Goal: Transaction & Acquisition: Purchase product/service

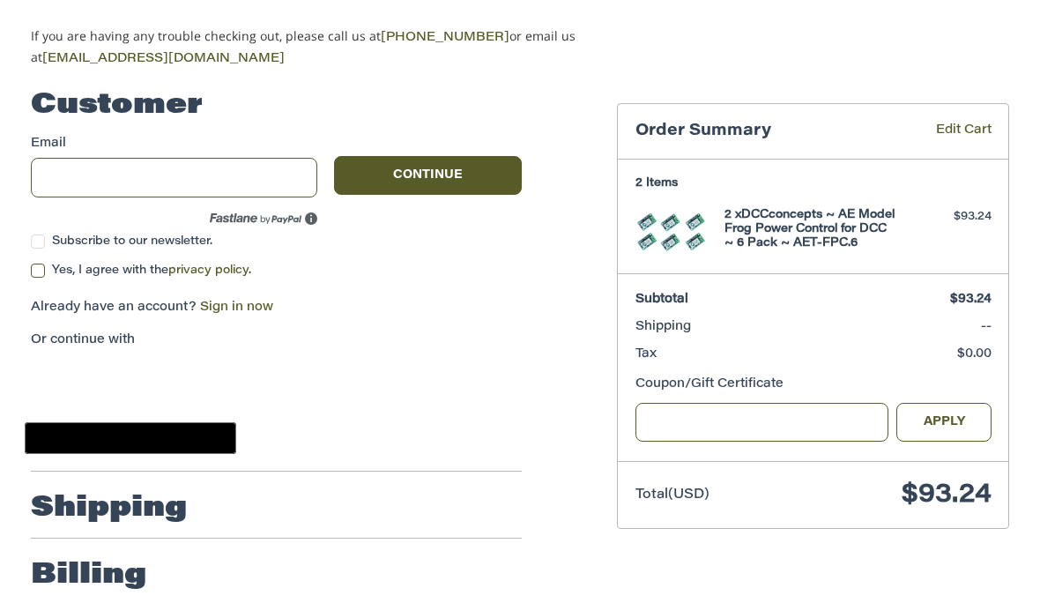
scroll to position [154, 0]
click at [175, 503] on h2 "Shipping" at bounding box center [109, 509] width 156 height 35
click at [176, 495] on h2 "Shipping" at bounding box center [109, 509] width 156 height 35
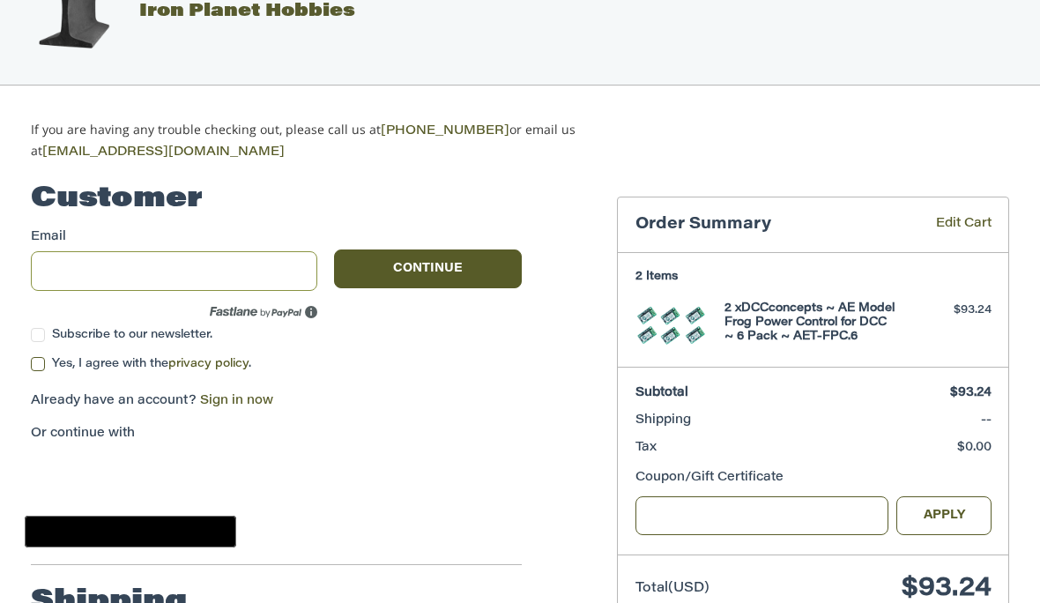
click at [256, 275] on input "Email" at bounding box center [174, 271] width 286 height 40
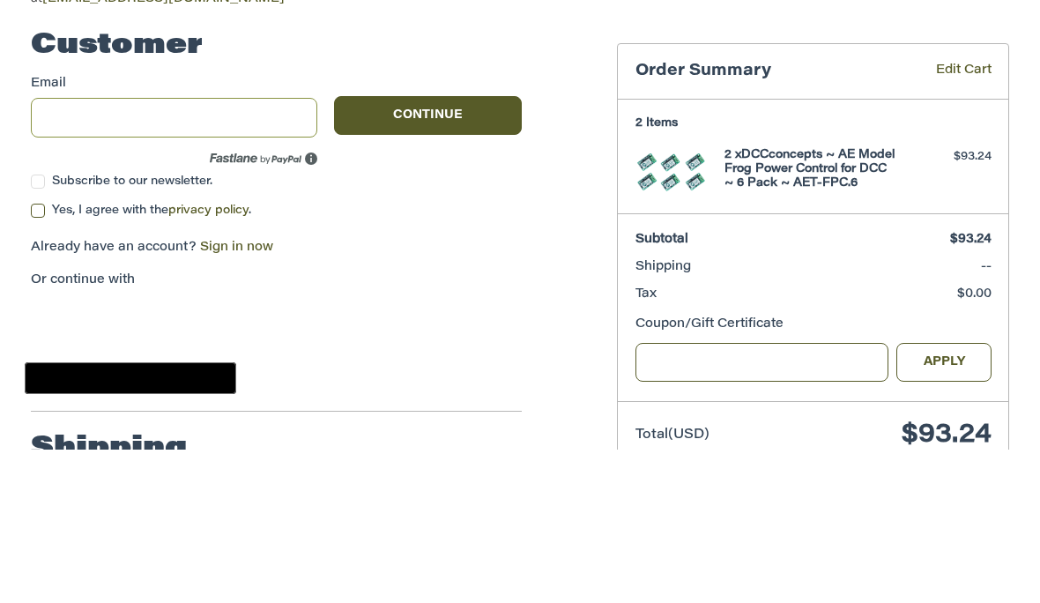
scroll to position [214, 0]
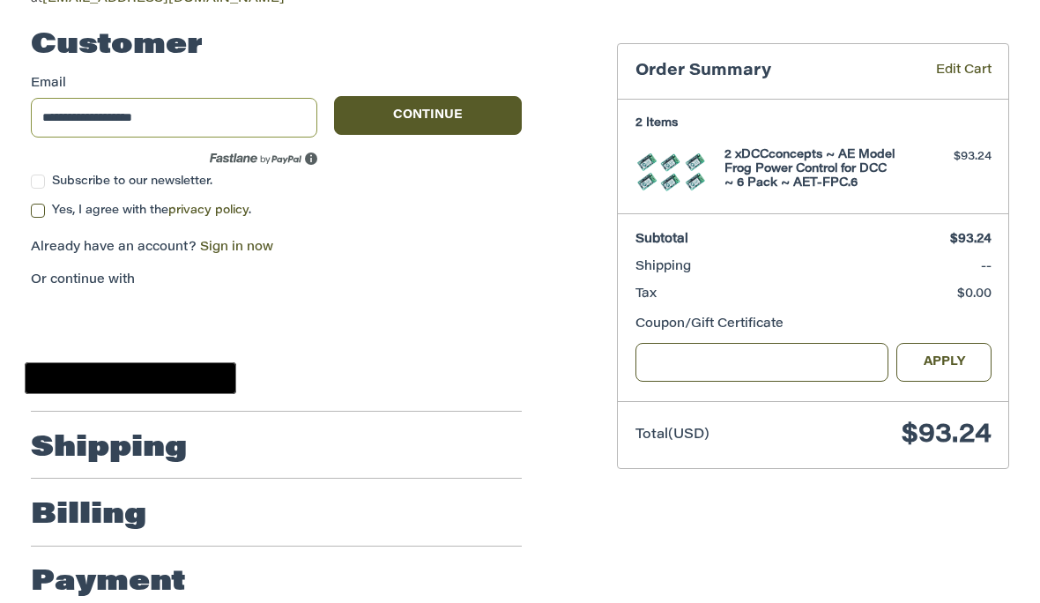
type input "**********"
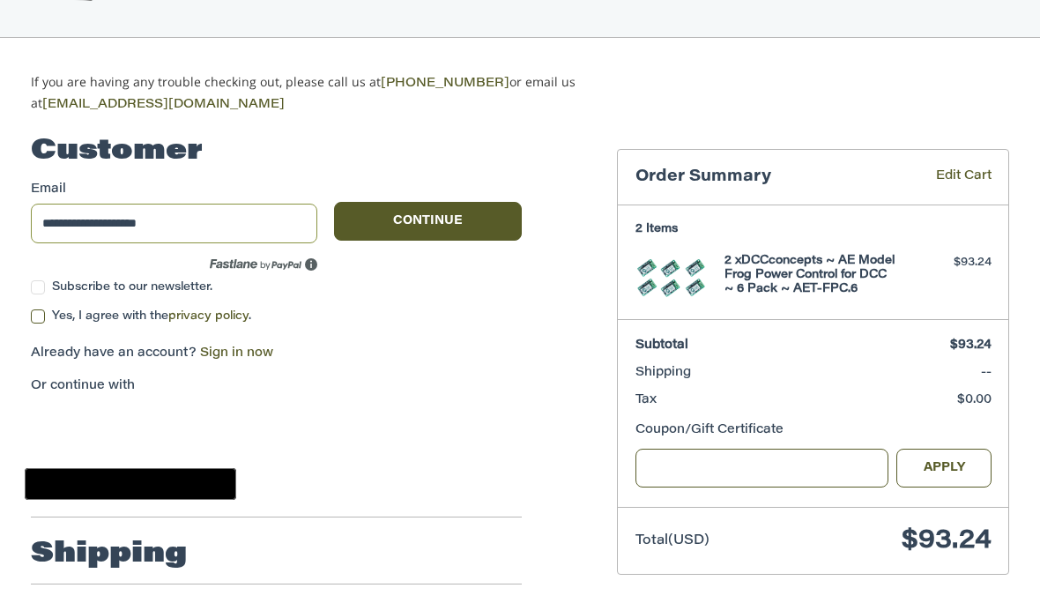
scroll to position [108, 0]
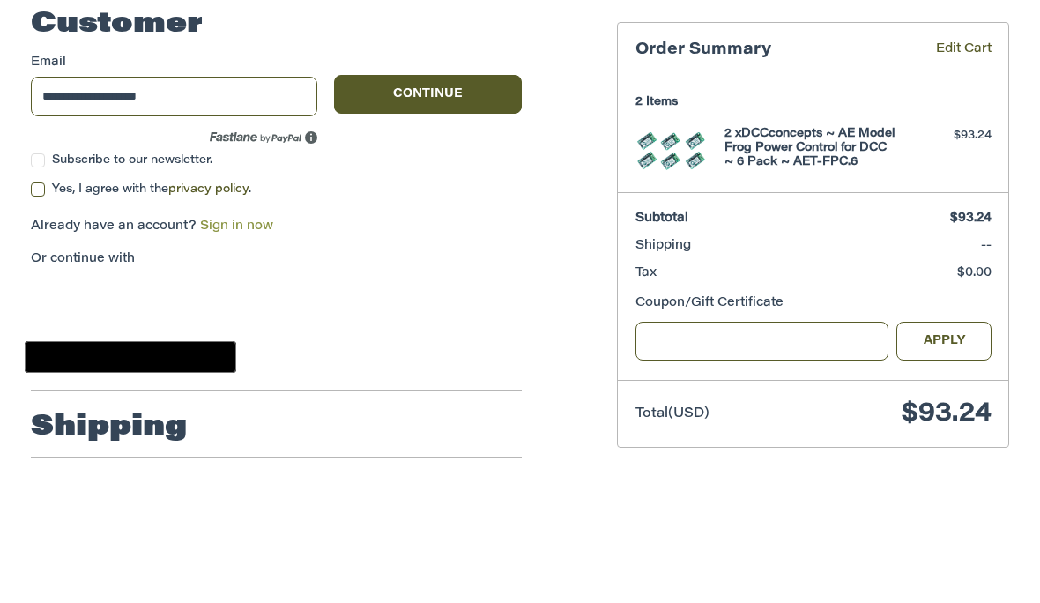
click at [264, 348] on link "Sign in now" at bounding box center [236, 354] width 73 height 12
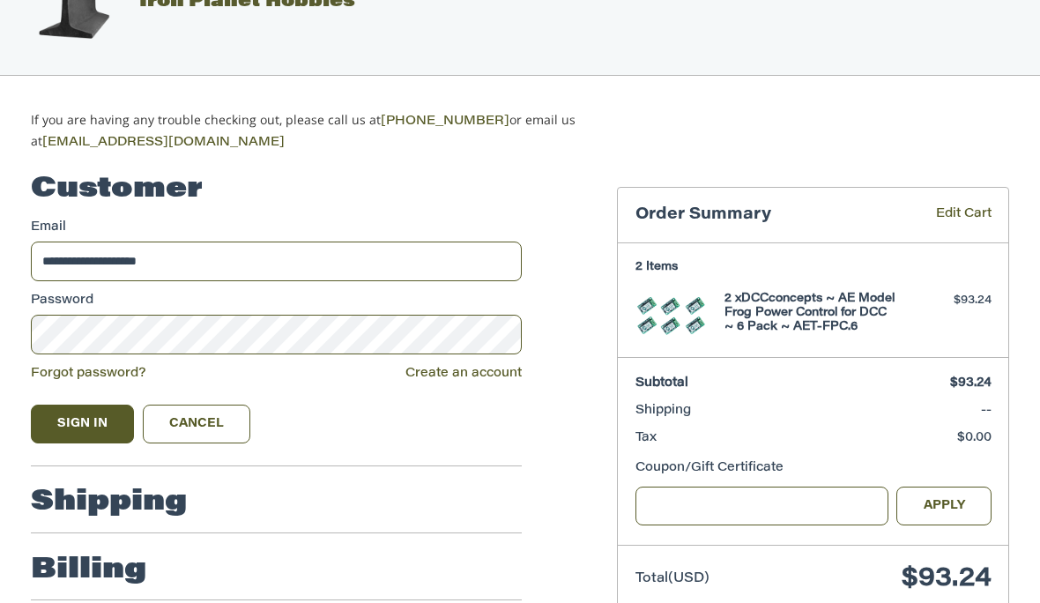
scroll to position [71, 0]
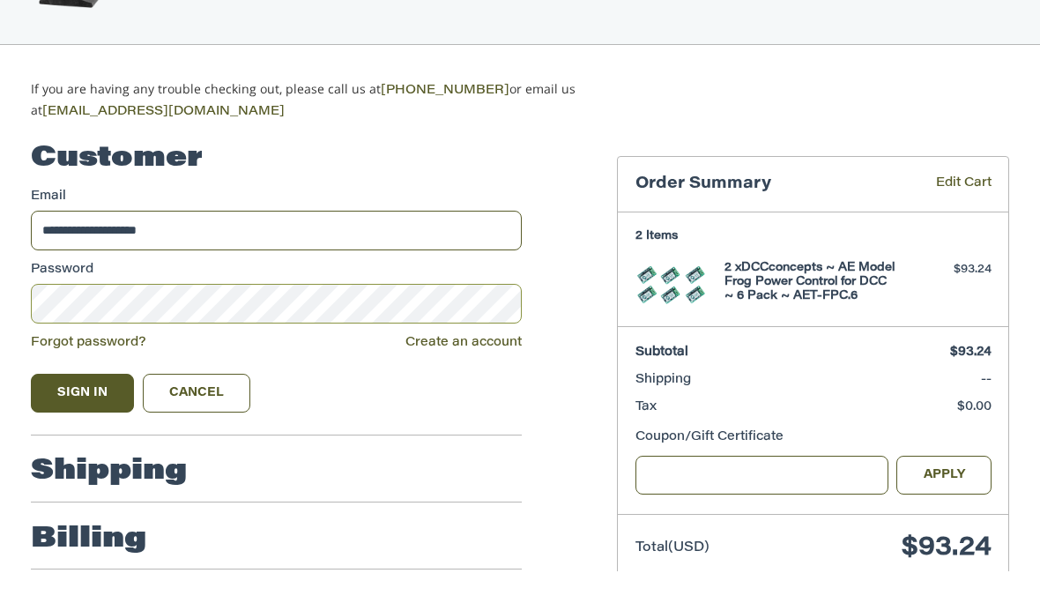
click at [83, 405] on button "Sign In" at bounding box center [83, 424] width 104 height 39
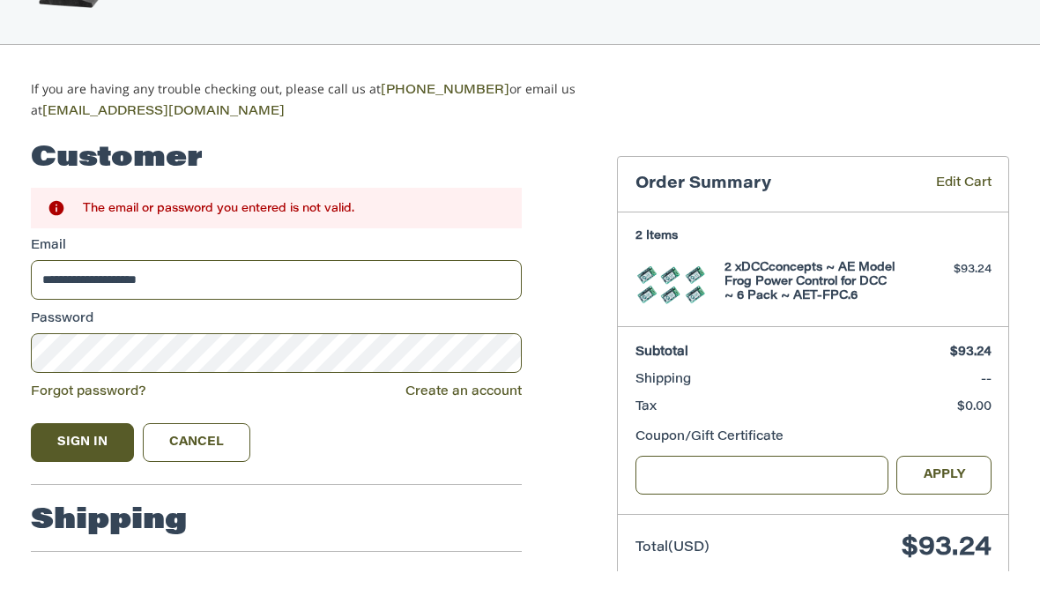
scroll to position [102, 0]
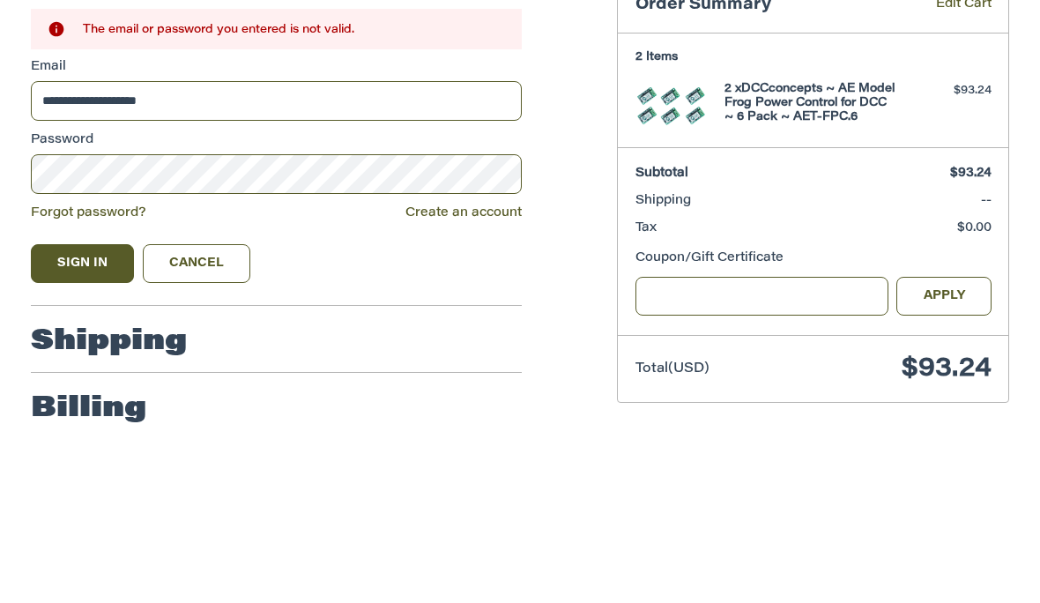
click at [108, 423] on button "Sign In" at bounding box center [83, 442] width 104 height 39
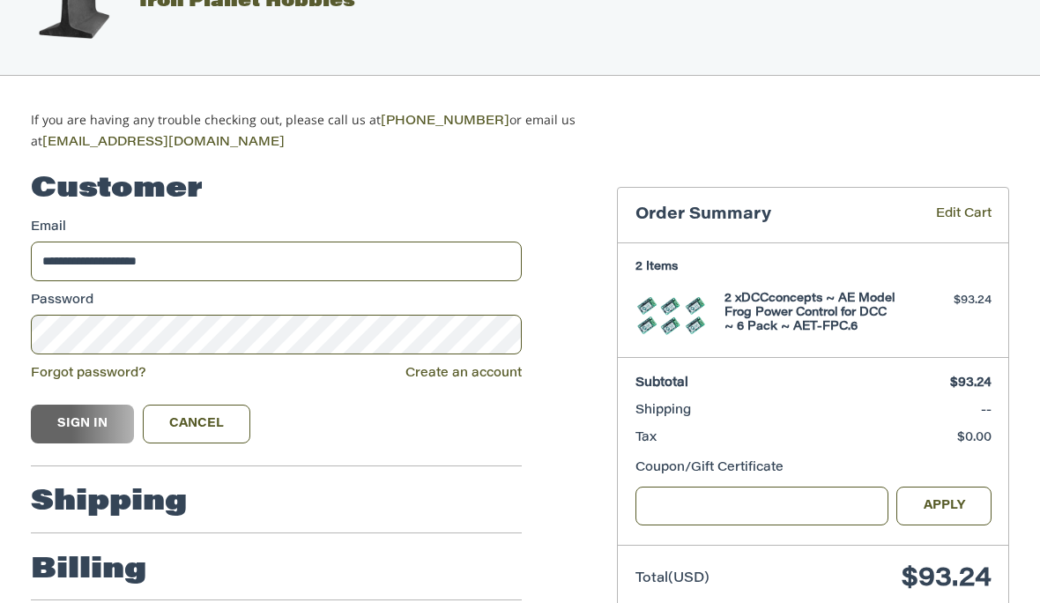
scroll to position [71, 0]
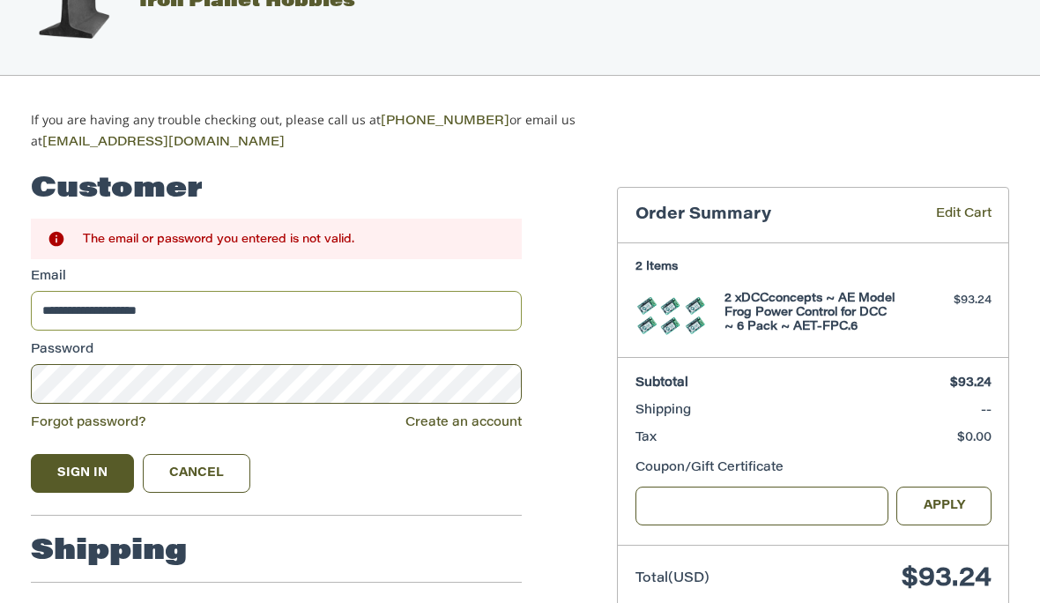
click at [257, 301] on input "**********" at bounding box center [277, 311] width 492 height 40
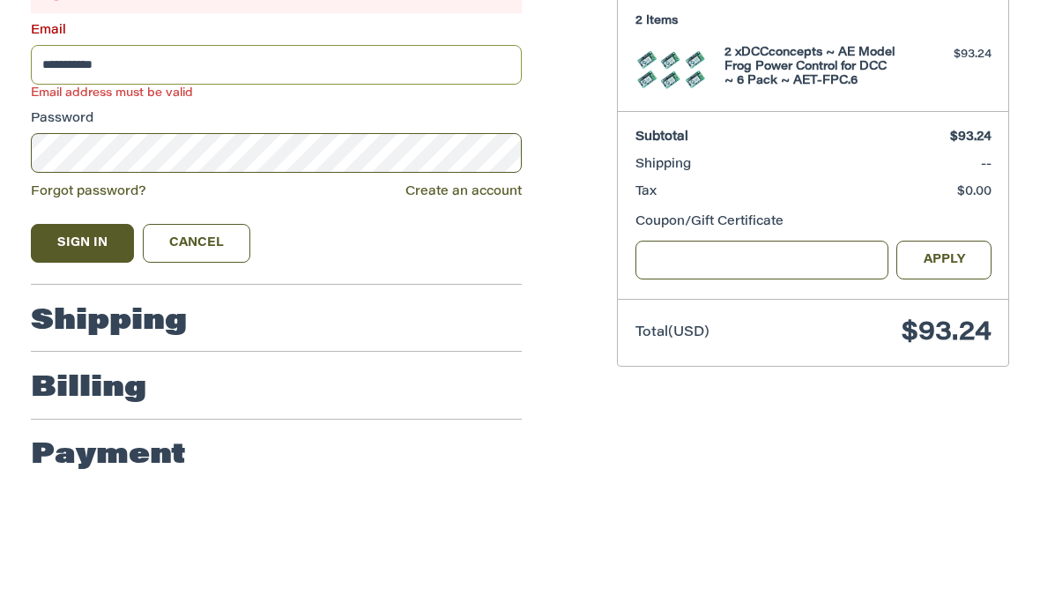
scroll to position [199, 0]
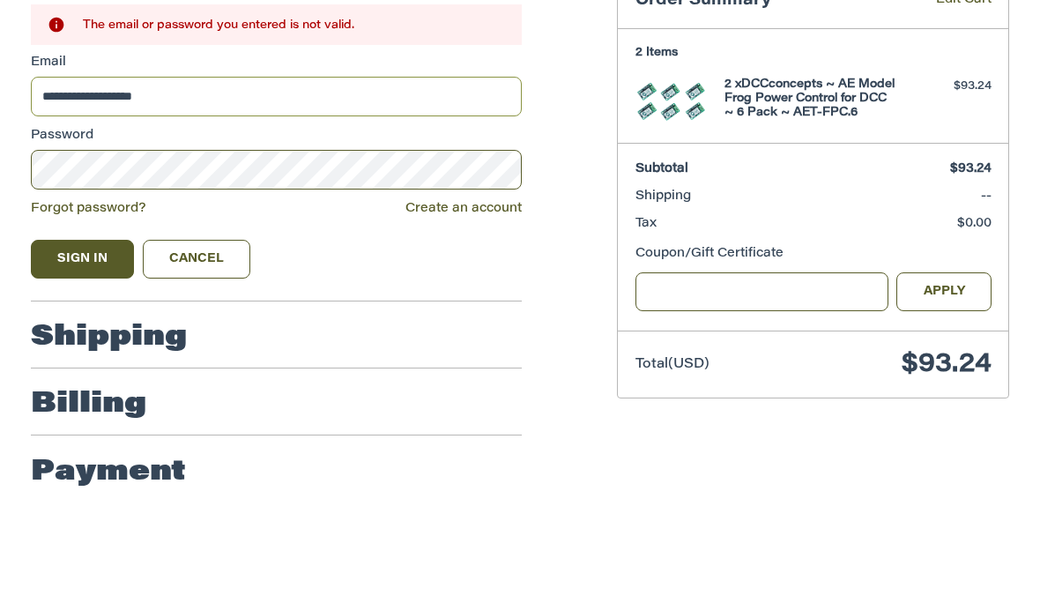
type input "**********"
click at [83, 326] on button "Sign In" at bounding box center [83, 345] width 104 height 39
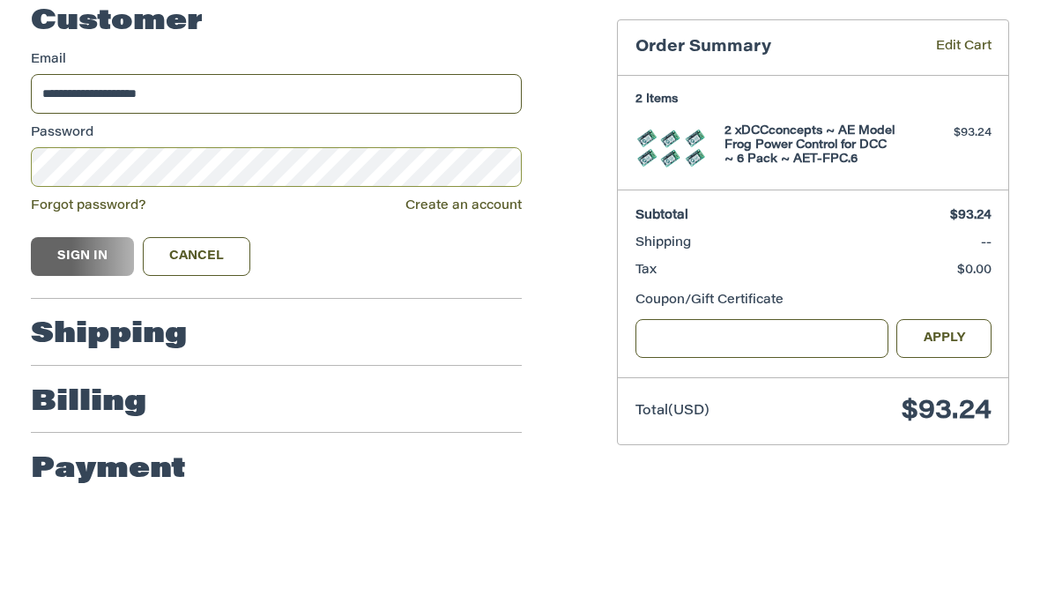
scroll to position [150, 0]
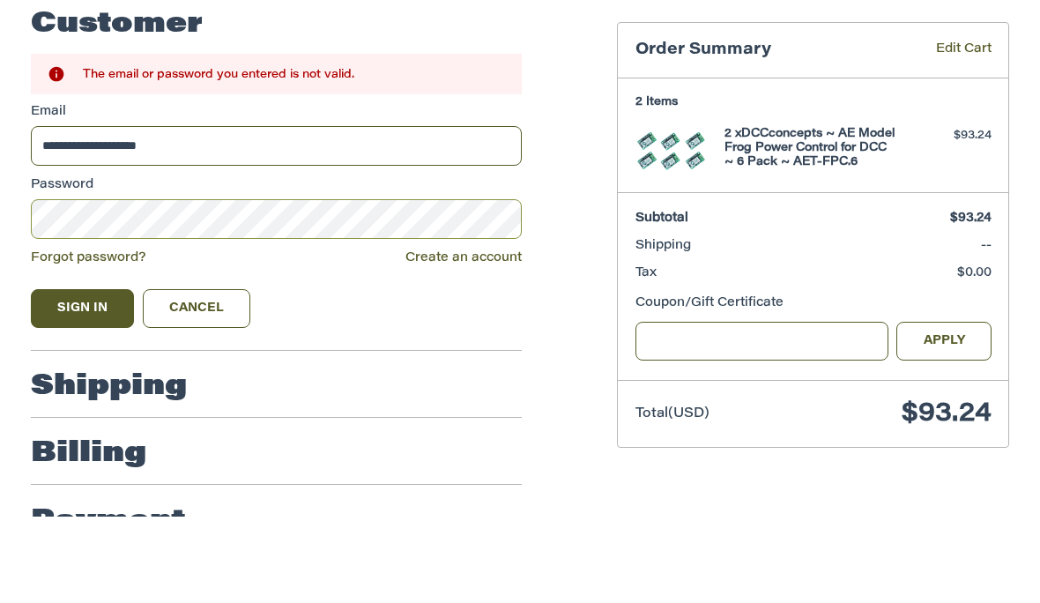
click at [83, 376] on button "Sign In" at bounding box center [83, 395] width 104 height 39
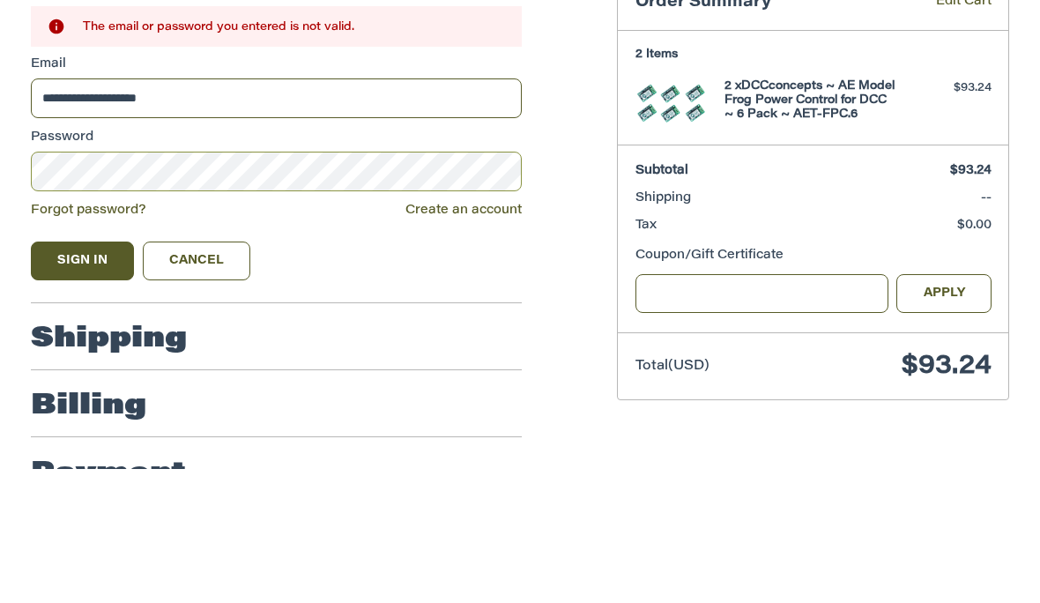
click at [83, 376] on button "Sign In" at bounding box center [83, 395] width 104 height 39
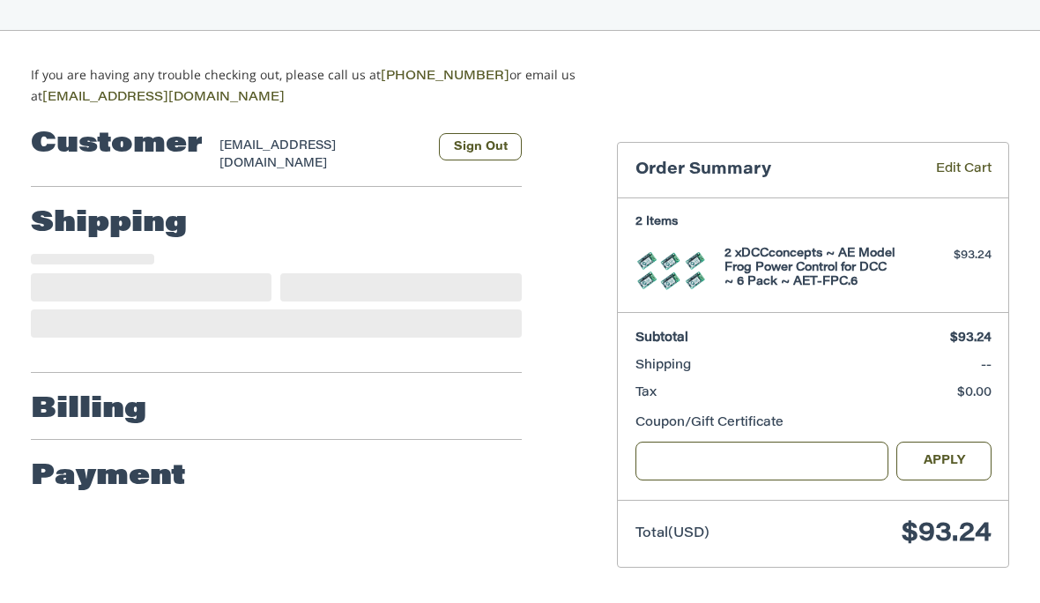
scroll to position [123, 0]
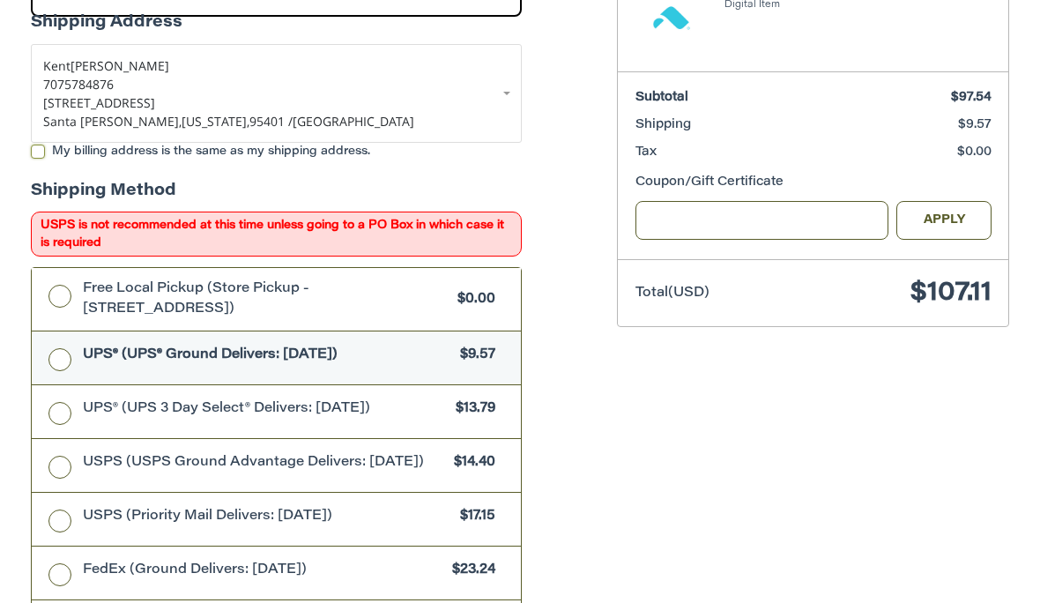
scroll to position [451, 0]
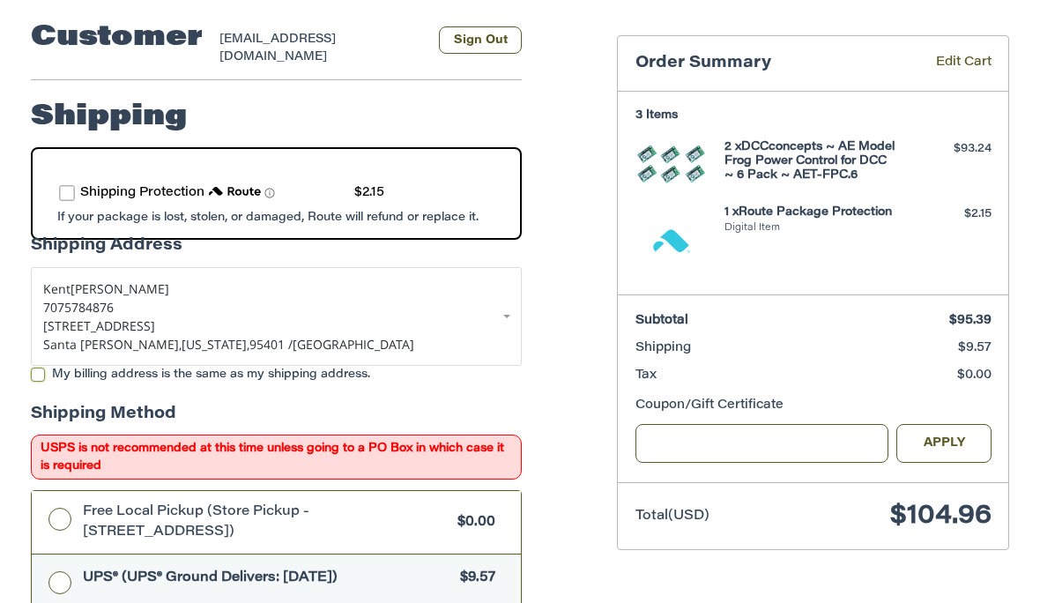
scroll to position [219, 0]
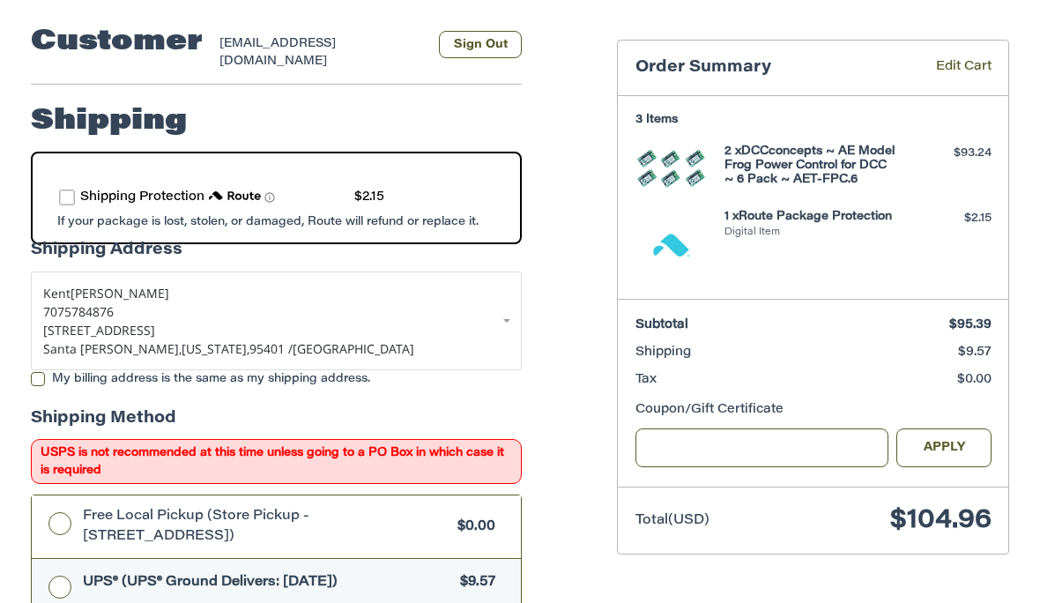
click at [775, 241] on li "Digital Item" at bounding box center [812, 233] width 174 height 15
click at [773, 224] on h4 "1 x Route Package Protection" at bounding box center [812, 217] width 174 height 14
click at [779, 224] on h4 "1 x Route Package Protection" at bounding box center [812, 217] width 174 height 14
click at [989, 227] on div "$2.15" at bounding box center [947, 219] width 89 height 18
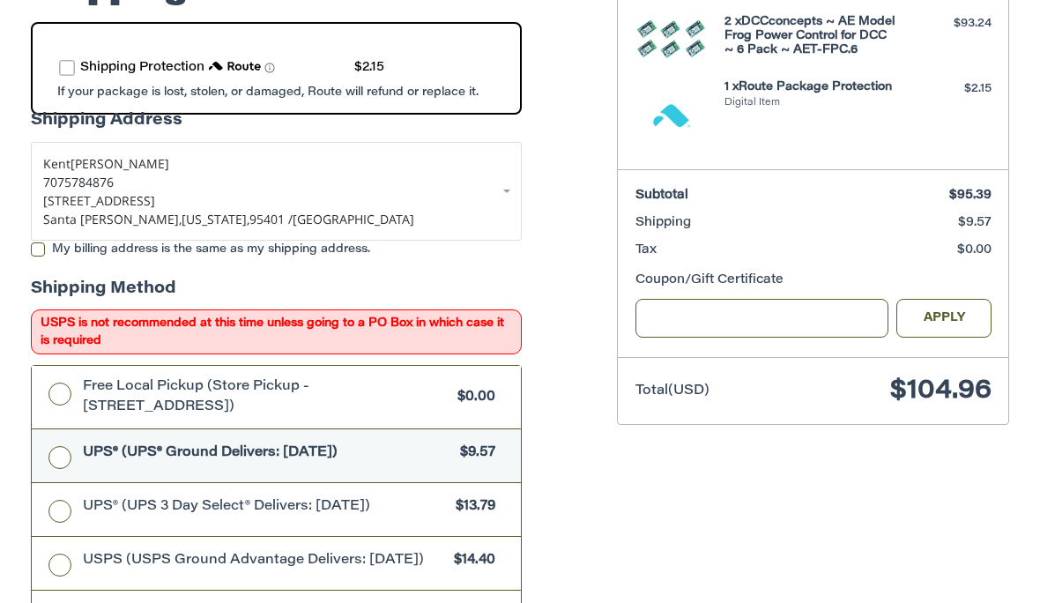
scroll to position [443, 0]
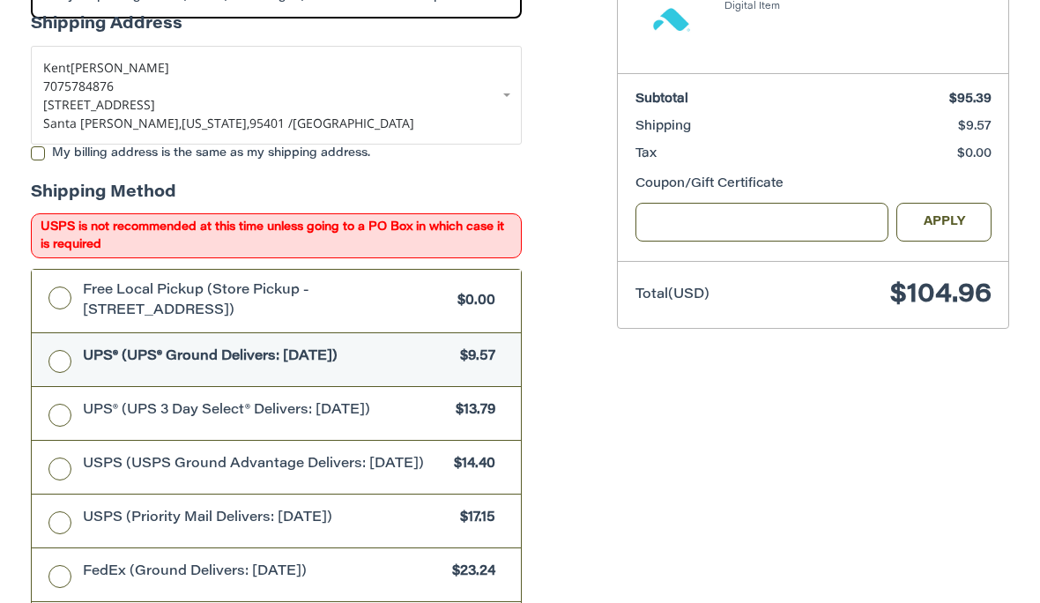
click at [343, 456] on span "USPS (USPS Ground Advantage Delivers: [DATE])" at bounding box center [264, 466] width 362 height 20
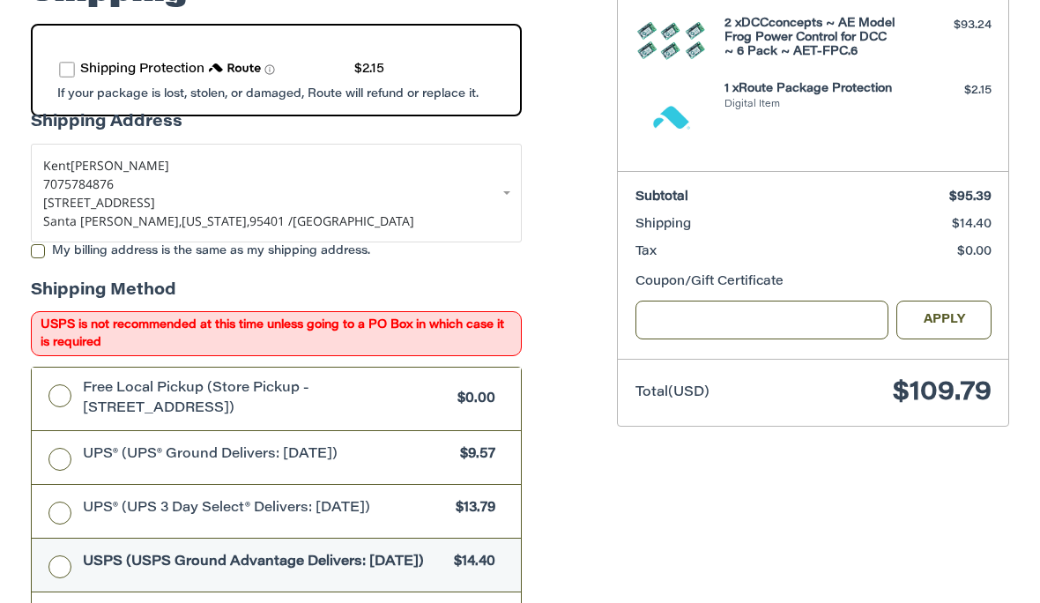
scroll to position [362, 0]
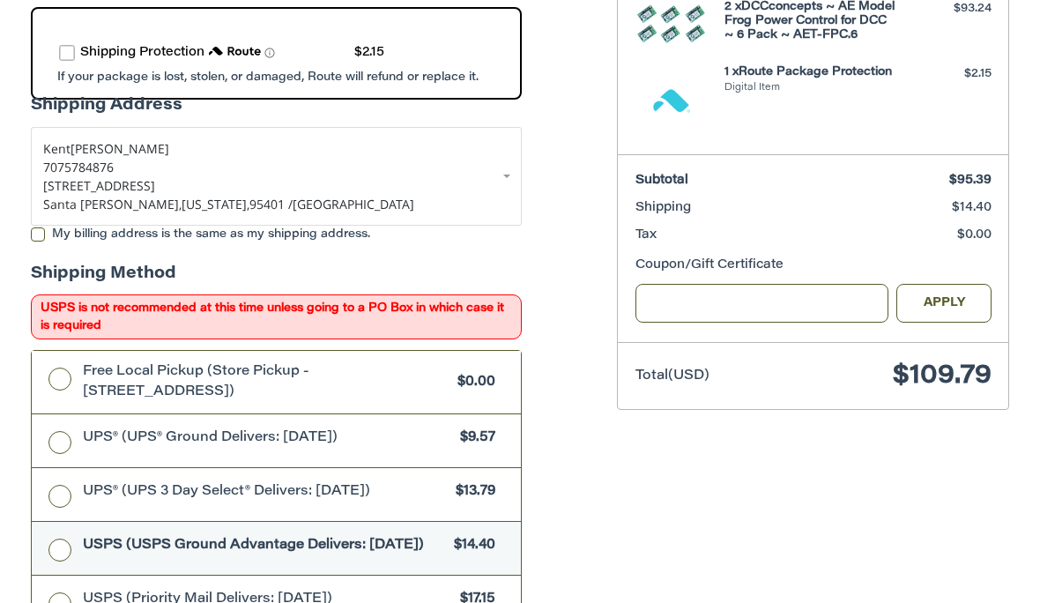
click at [68, 429] on label "UPS® (UPS® Ground Delivers: Wed, Sep 10) $9.57" at bounding box center [277, 441] width 490 height 53
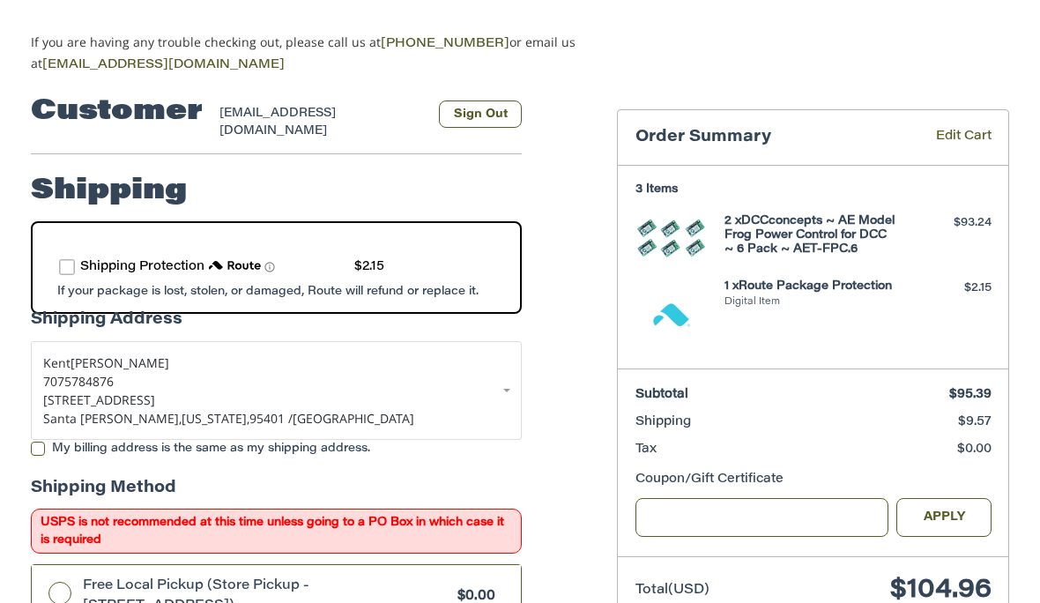
scroll to position [188, 0]
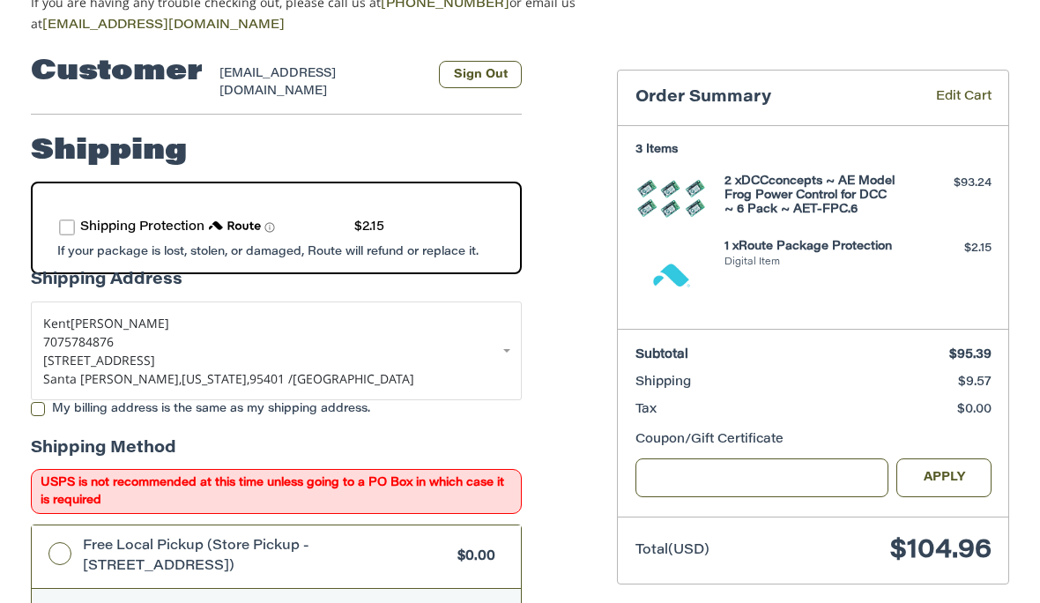
click at [77, 211] on div "Shipping Protection $2.15" at bounding box center [276, 229] width 435 height 36
click at [68, 220] on label "route shipping protection selector element" at bounding box center [67, 228] width 16 height 16
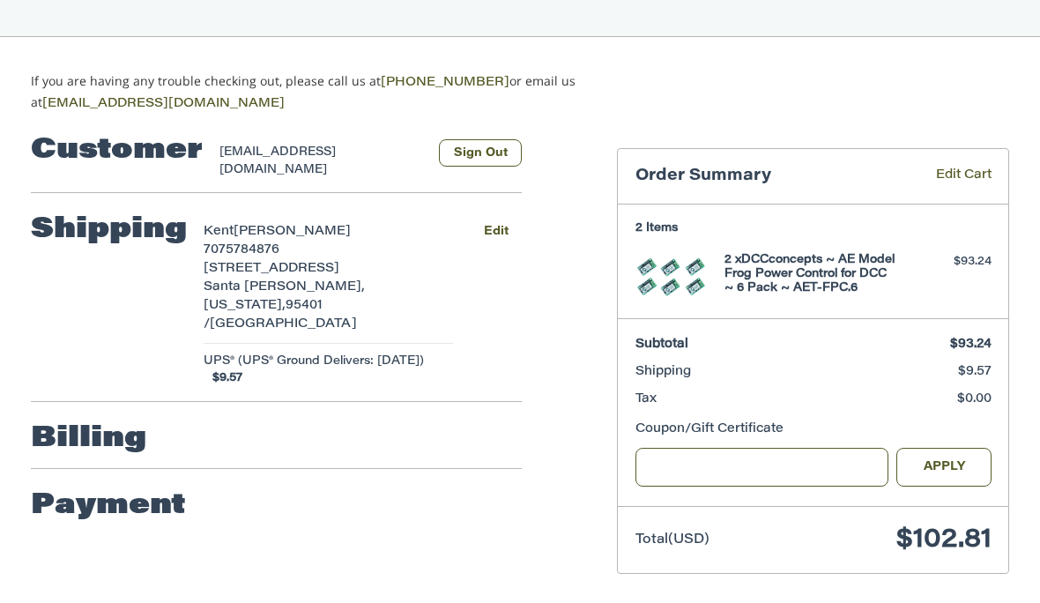
scroll to position [109, 0]
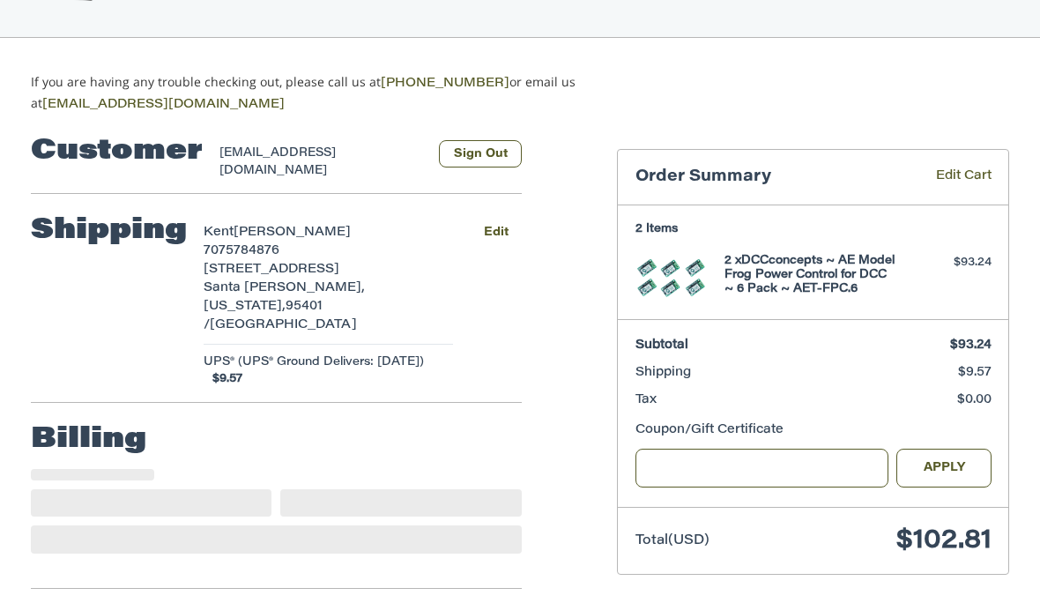
select select "**"
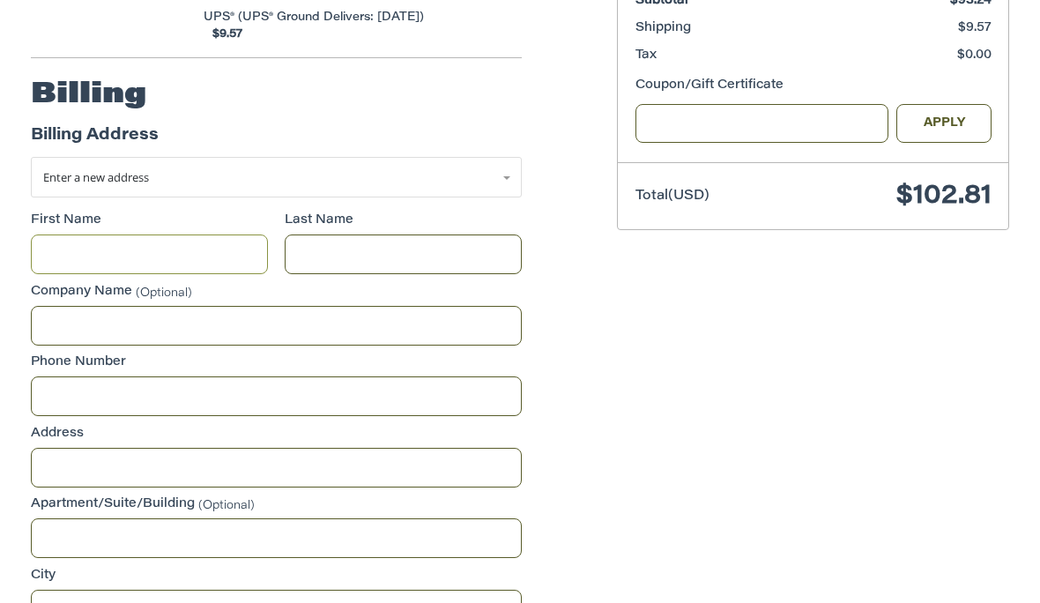
scroll to position [453, 0]
click at [502, 167] on link "Enter a new address" at bounding box center [277, 178] width 492 height 41
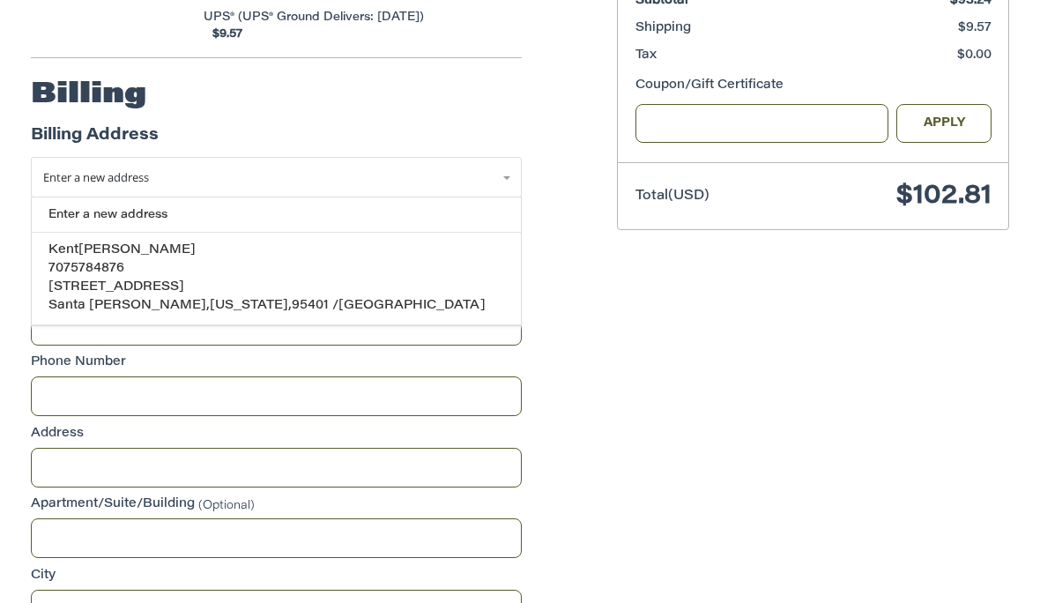
scroll to position [454, 0]
click at [162, 281] on span "[STREET_ADDRESS]" at bounding box center [116, 287] width 136 height 12
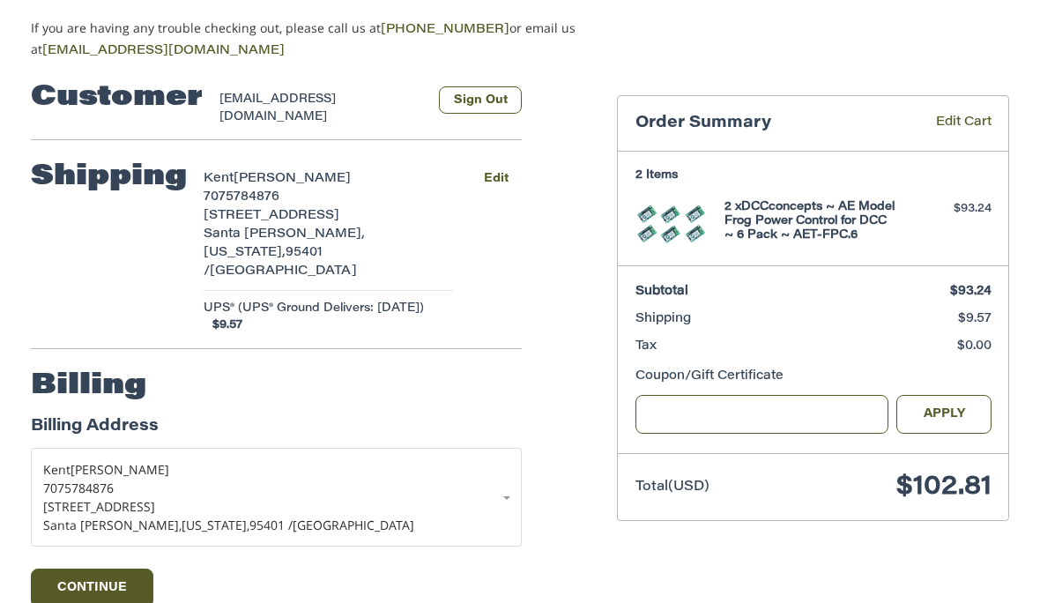
scroll to position [178, 0]
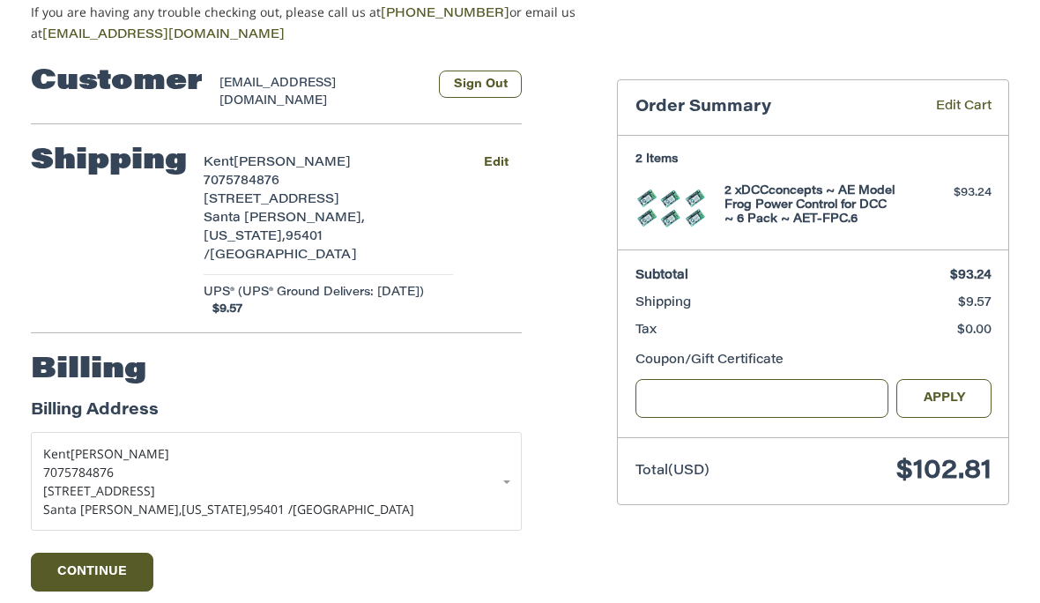
click at [128, 558] on button "Continue" at bounding box center [92, 573] width 123 height 39
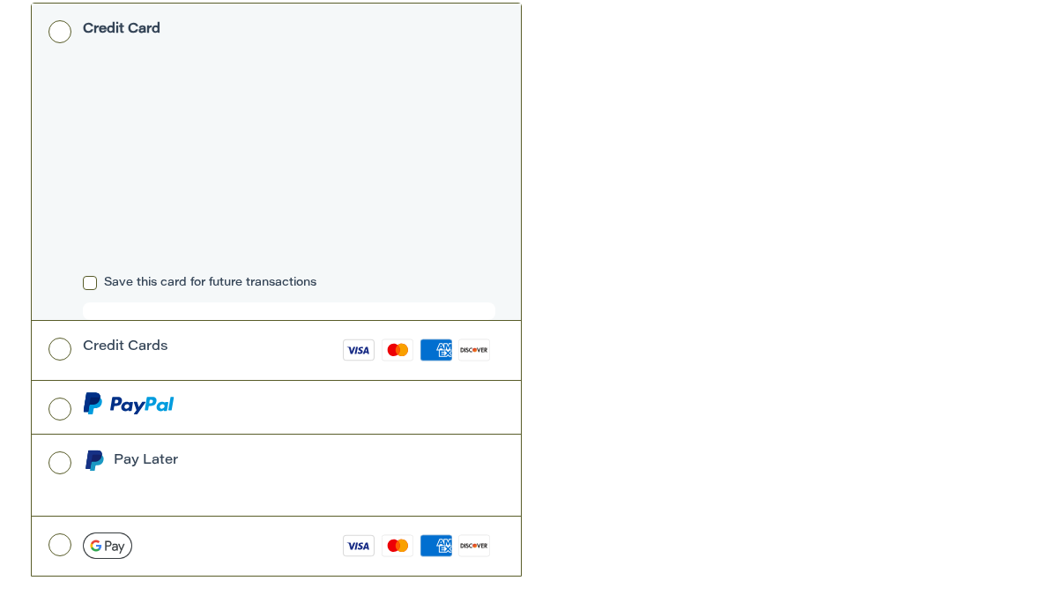
scroll to position [774, 0]
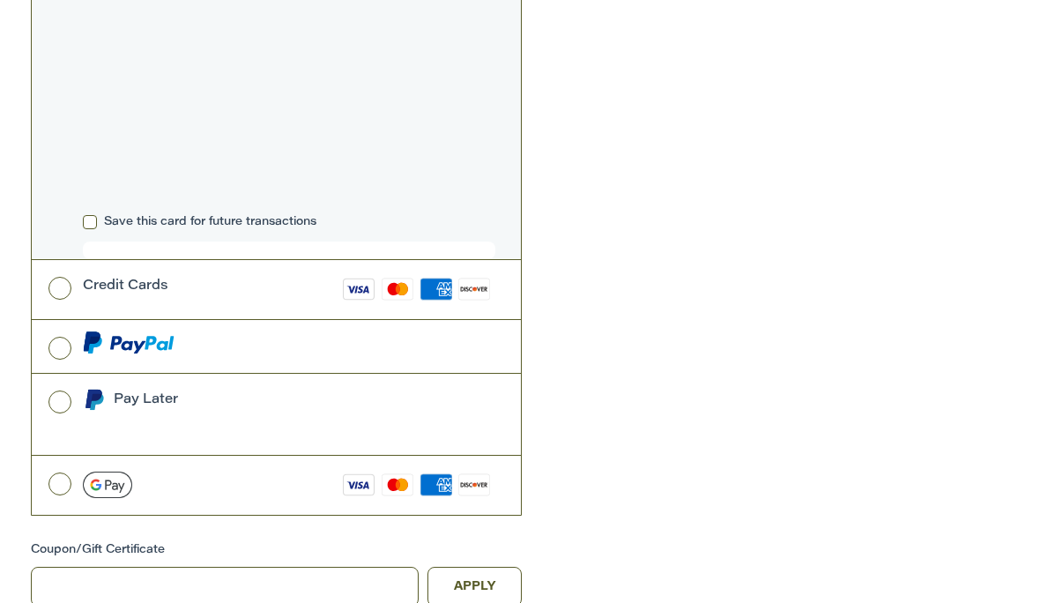
click at [65, 321] on label at bounding box center [277, 347] width 490 height 53
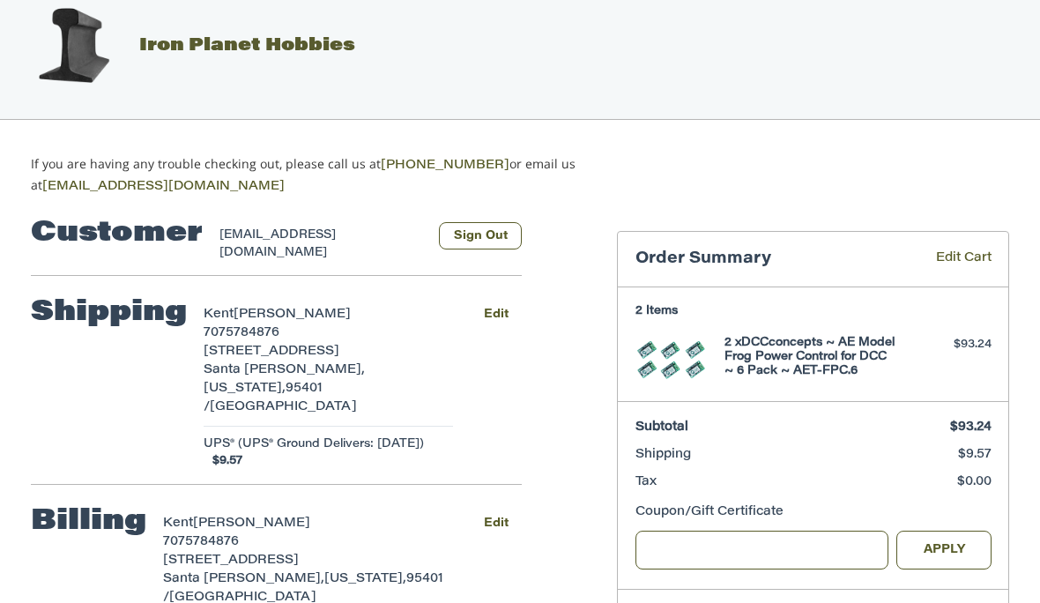
scroll to position [0, 0]
